Goal: Use online tool/utility: Utilize a website feature to perform a specific function

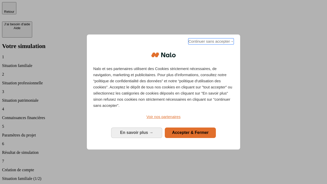
click at [211, 42] on span "Continuer sans accepter →" at bounding box center [211, 41] width 46 height 6
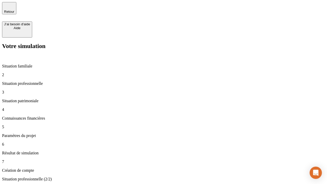
type input "30 000"
type input "40 000"
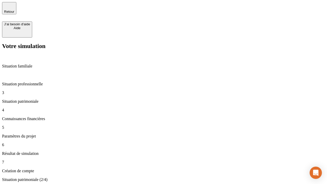
type input "1 100"
type input "20"
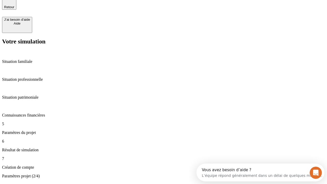
type input "40"
type input "62"
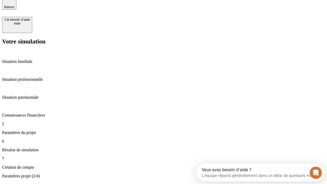
type input "50 000"
type input "640"
